Goal: Navigation & Orientation: Find specific page/section

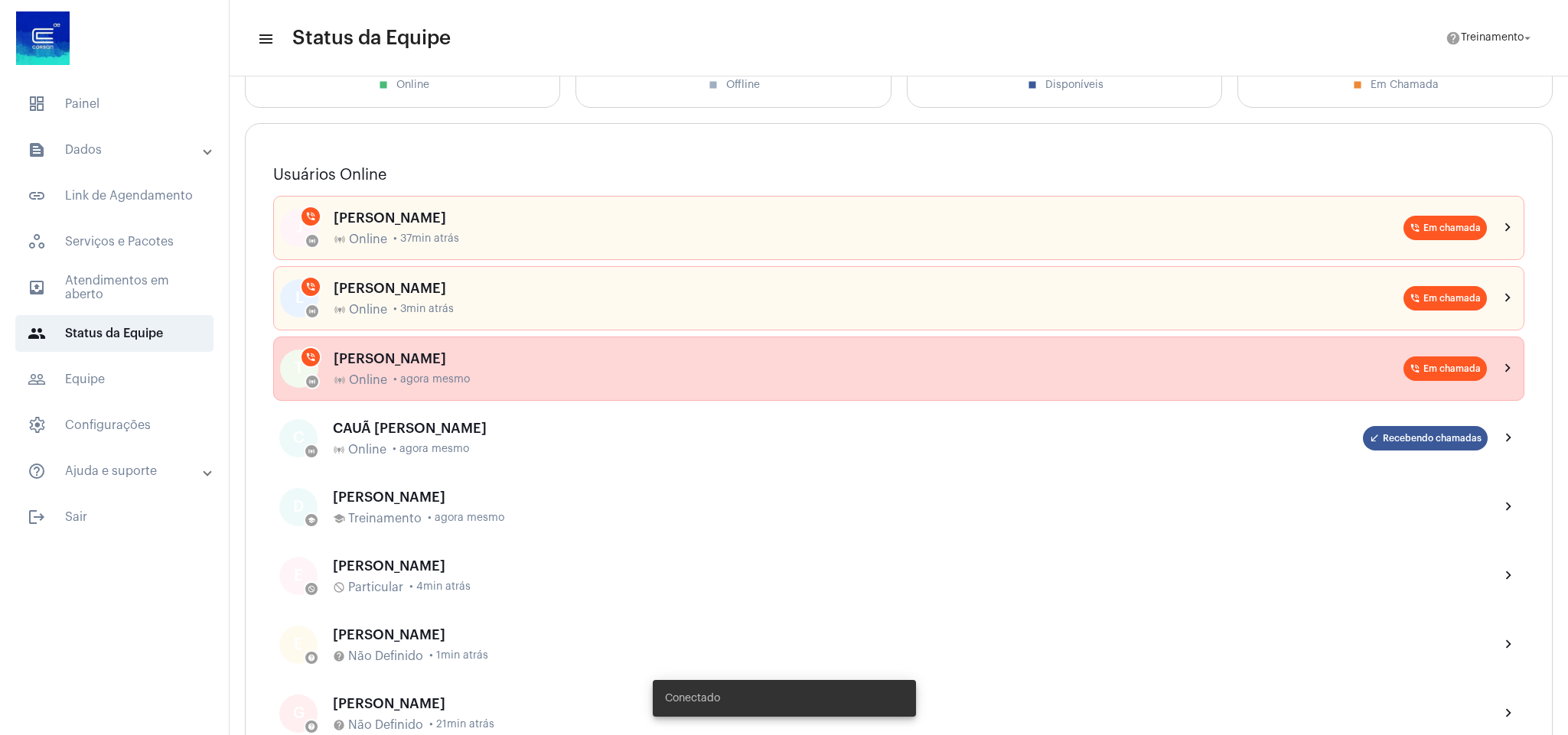
scroll to position [230, 0]
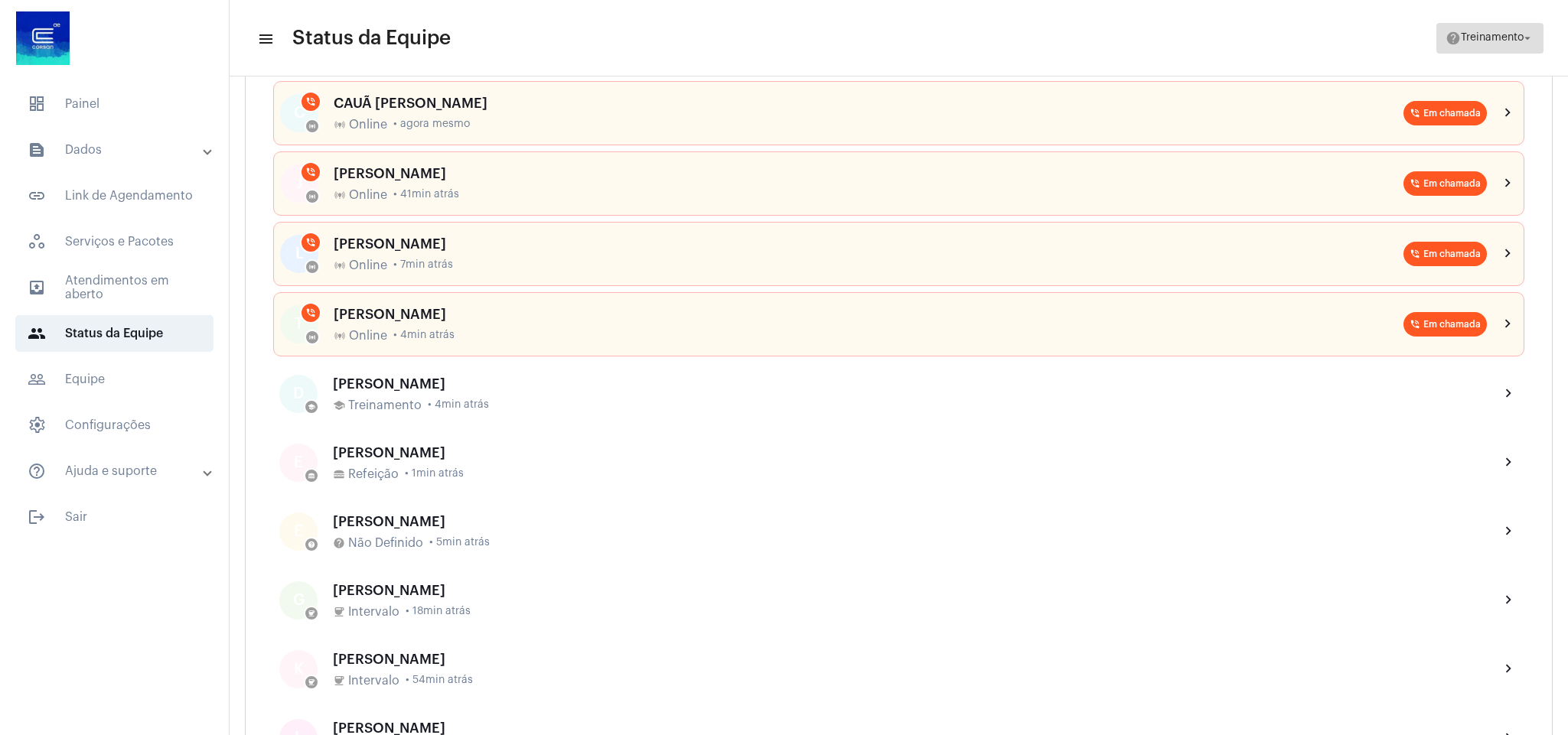
click at [1492, 33] on span "Treinamento" at bounding box center [1491, 38] width 63 height 11
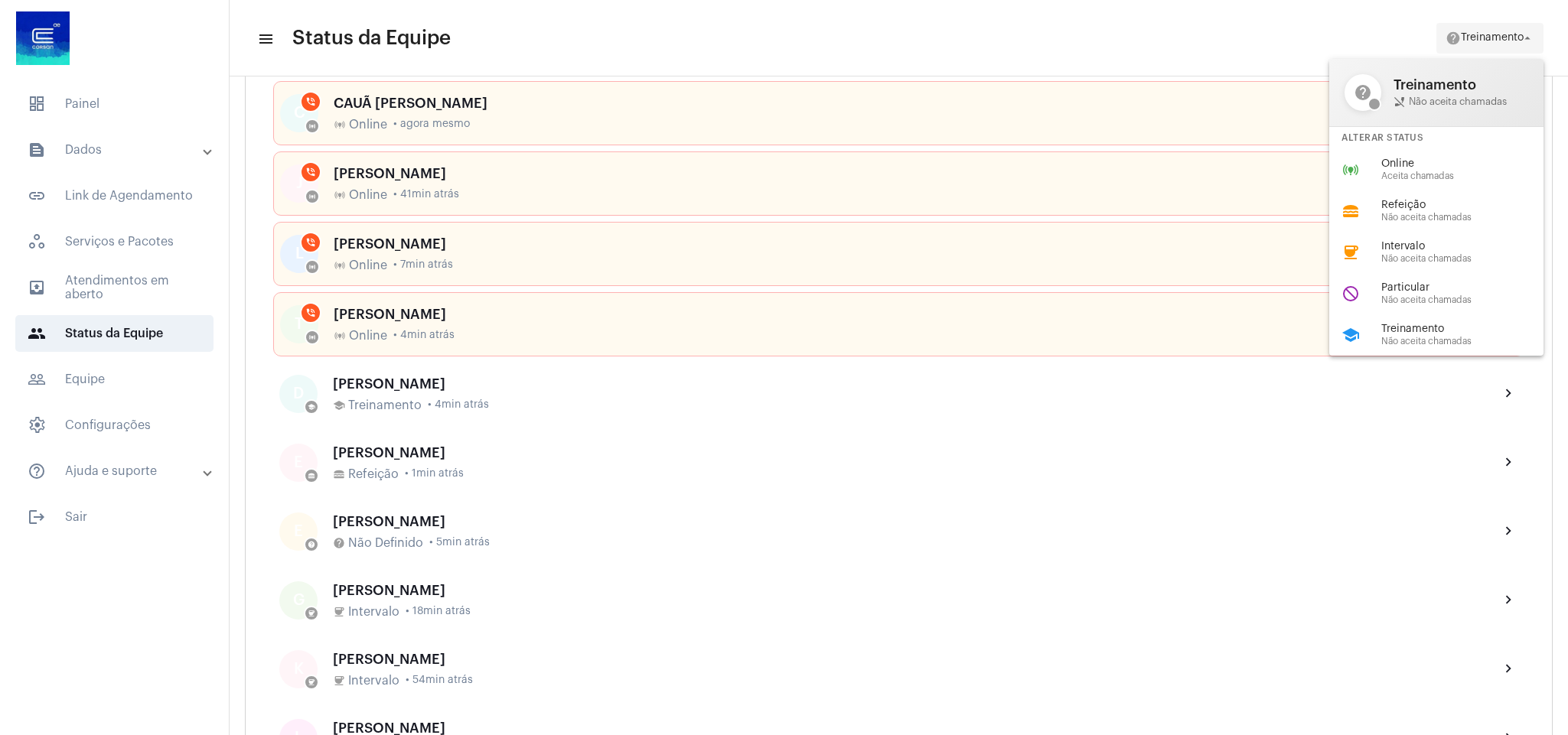
click at [1492, 32] on div at bounding box center [784, 367] width 1568 height 735
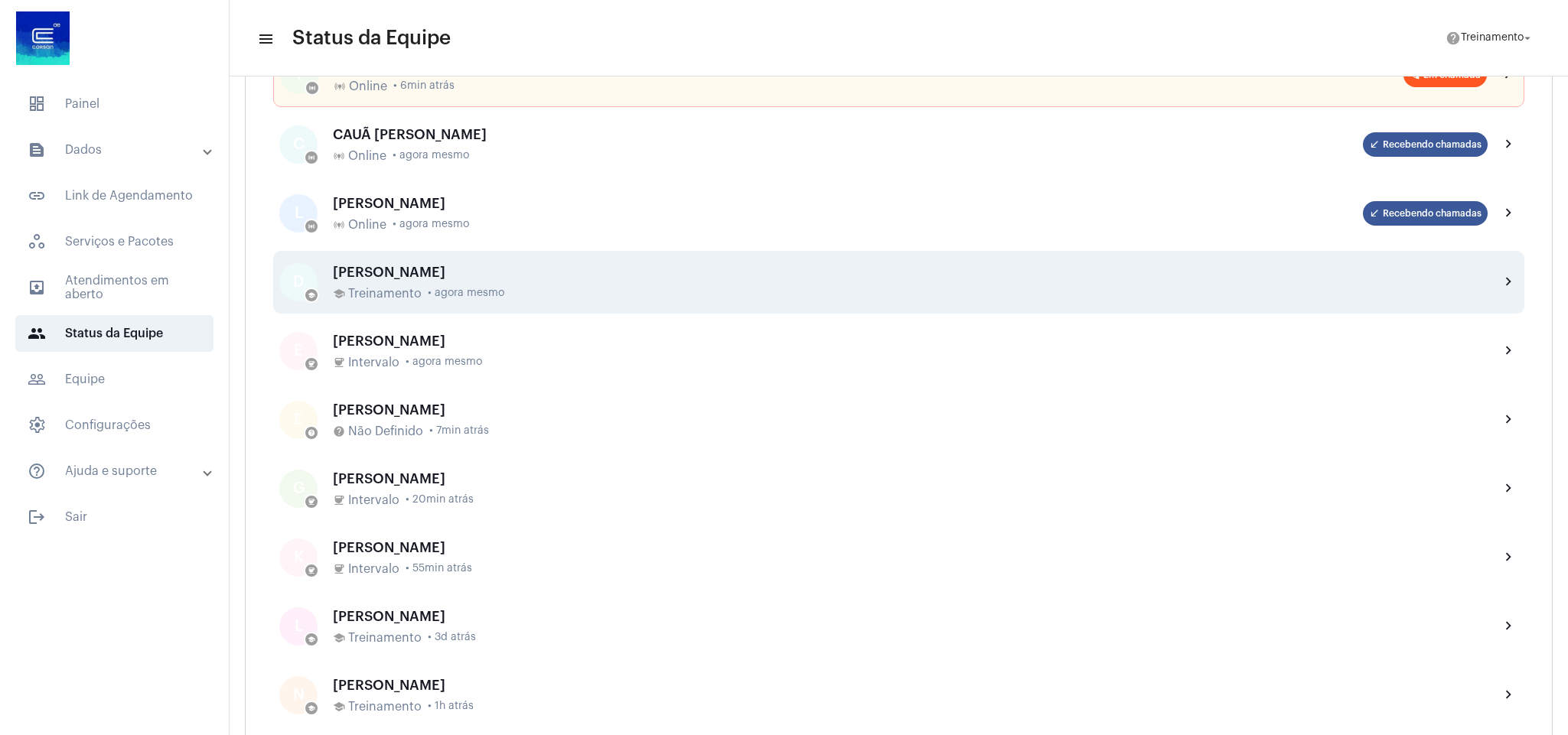
scroll to position [344, 0]
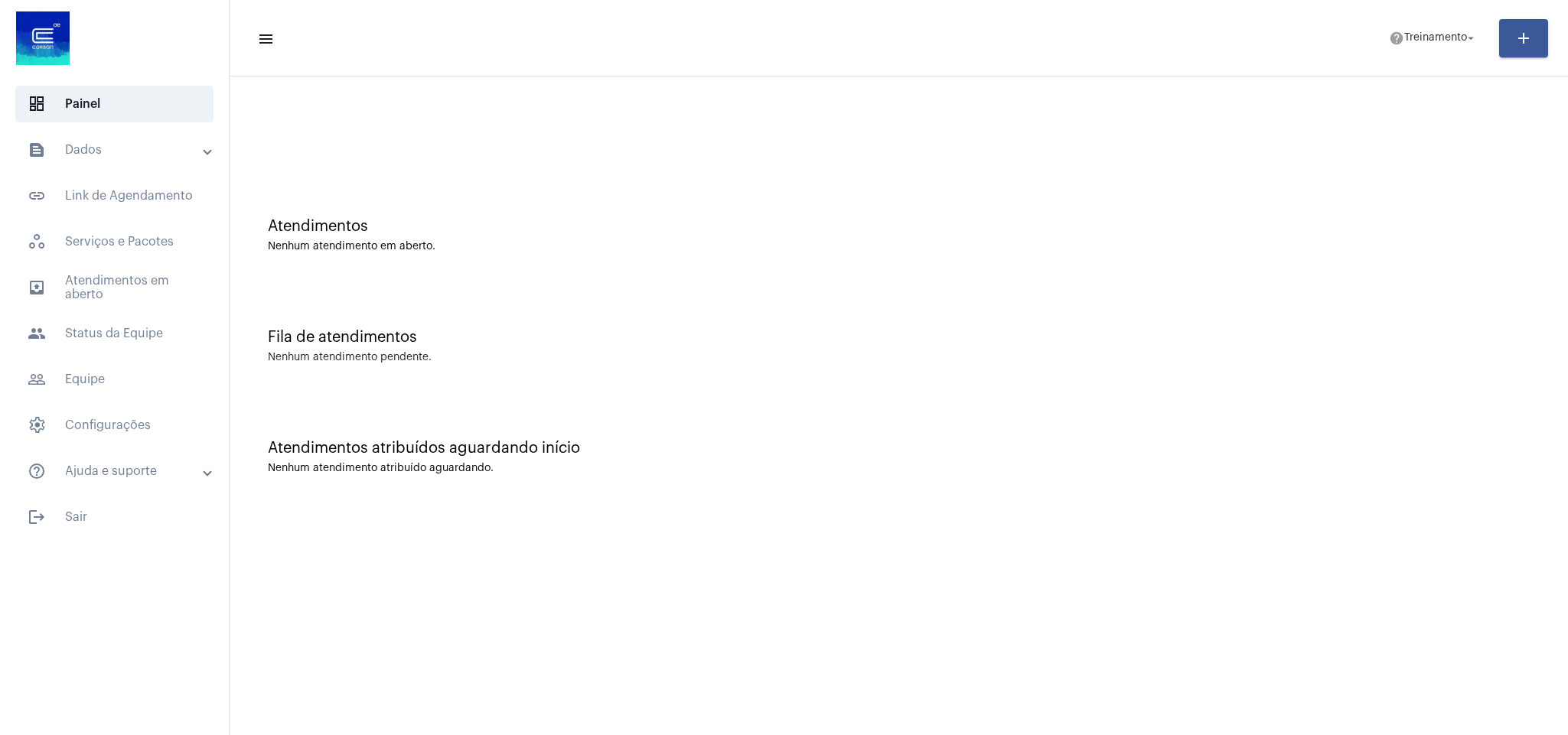
click at [786, 519] on mat-sidenav-content "menu help Treinamento arrow_drop_down add Atendimentos Nenhum atendimento em ab…" at bounding box center [899, 367] width 1338 height 735
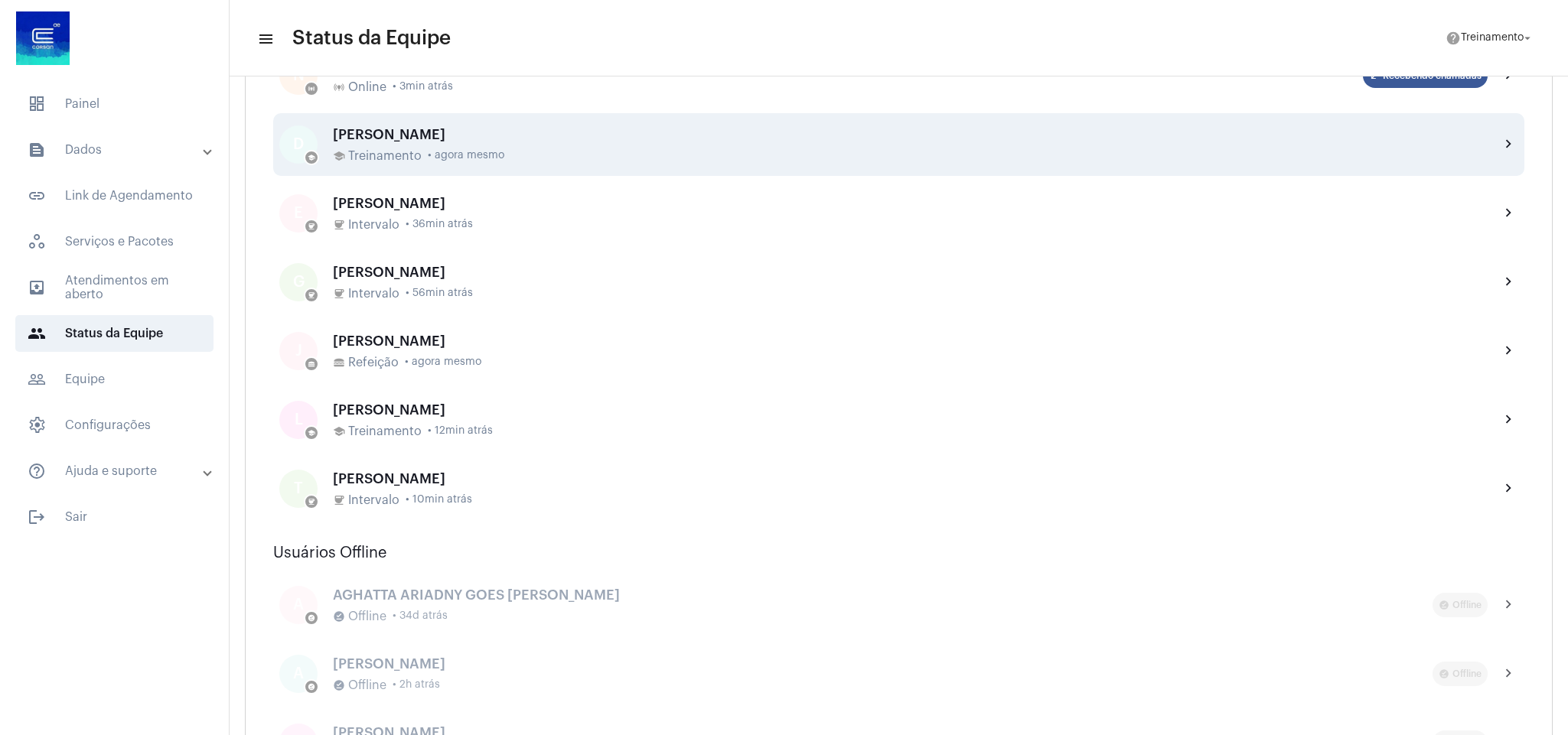
scroll to position [573, 0]
